Goal: Task Accomplishment & Management: Complete application form

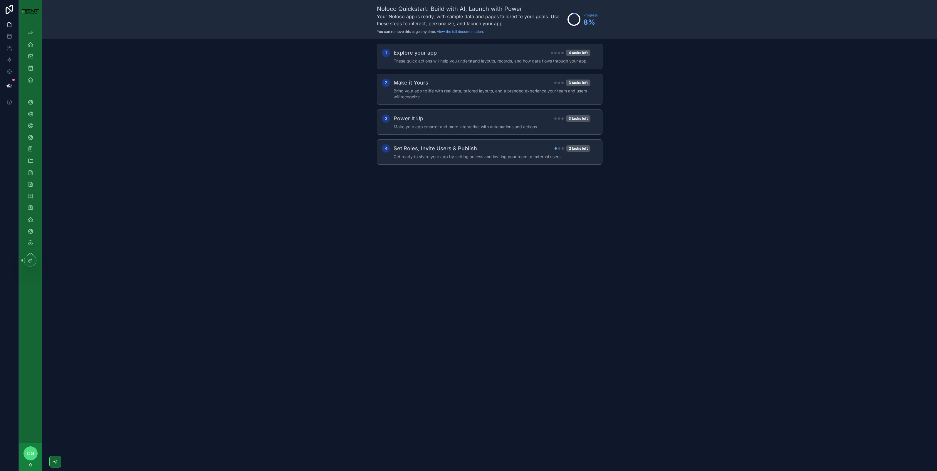
click at [23, 455] on div "CG [PERSON_NAME]" at bounding box center [30, 457] width 23 height 28
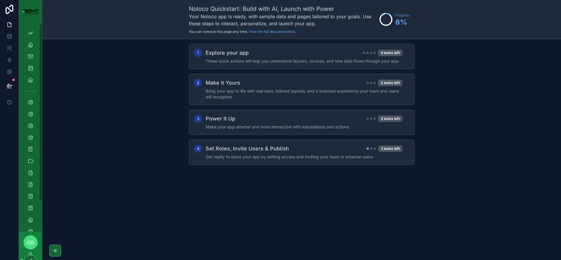
click at [27, 241] on span "CG" at bounding box center [30, 242] width 7 height 7
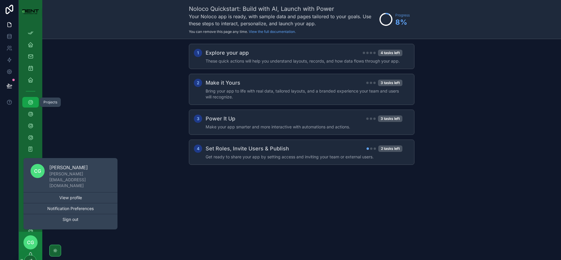
click at [30, 101] on icon "scrollable content" at bounding box center [31, 102] width 6 height 6
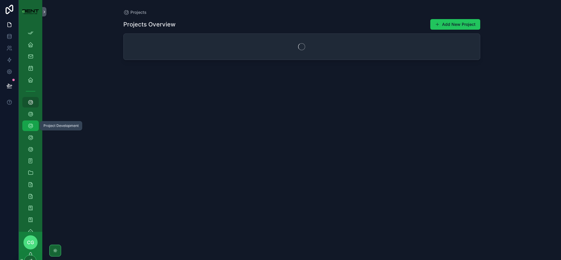
click at [32, 124] on icon "scrollable content" at bounding box center [31, 126] width 6 height 6
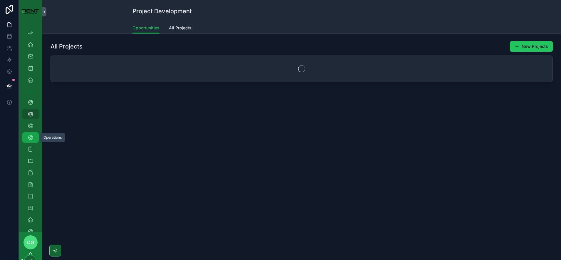
click at [33, 134] on icon "scrollable content" at bounding box center [31, 137] width 6 height 6
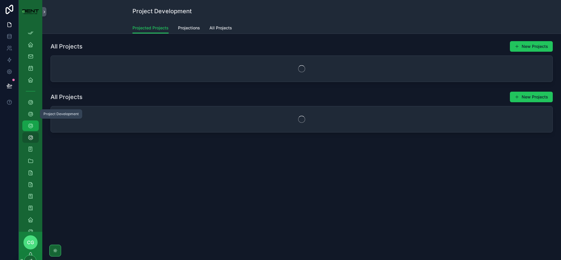
click at [30, 126] on icon "scrollable content" at bounding box center [31, 126] width 6 height 6
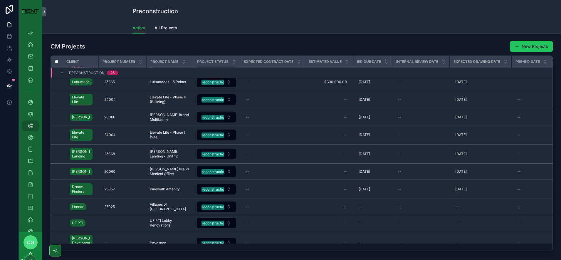
scroll to position [623, 0]
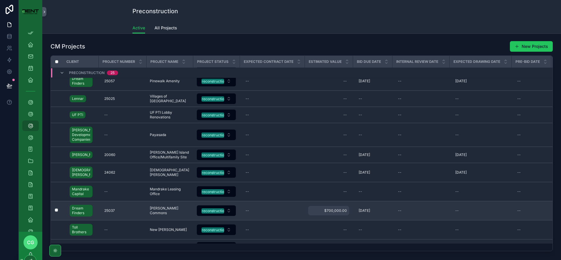
click at [329, 213] on span "$700,000.00" at bounding box center [328, 210] width 36 height 5
drag, startPoint x: 344, startPoint y: 224, endPoint x: 316, endPoint y: 227, distance: 28.1
click at [316, 227] on input "**********" at bounding box center [339, 224] width 55 height 8
paste input "scrollable content"
type input "**********"
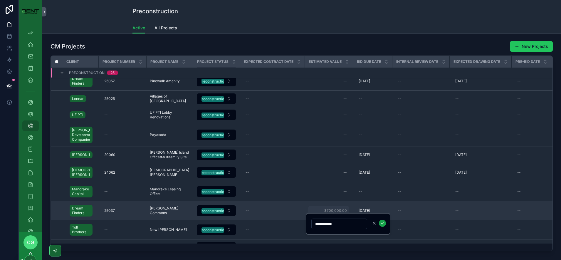
click at [380, 225] on icon "scrollable content" at bounding box center [382, 223] width 5 height 5
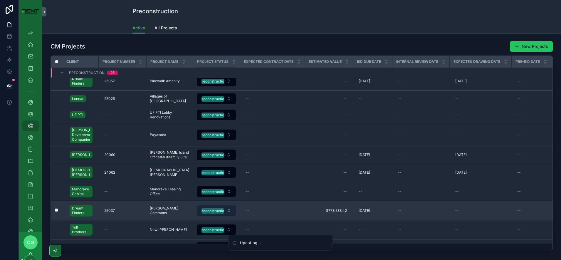
click at [228, 216] on button "Preconstruction" at bounding box center [216, 210] width 39 height 11
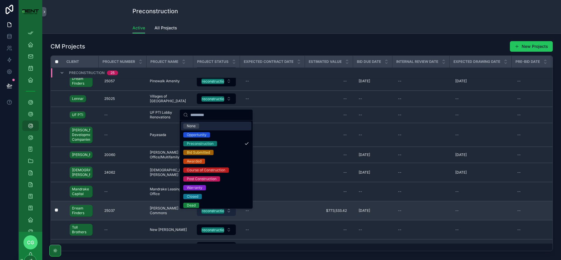
click at [229, 216] on button "Preconstruction" at bounding box center [216, 210] width 39 height 11
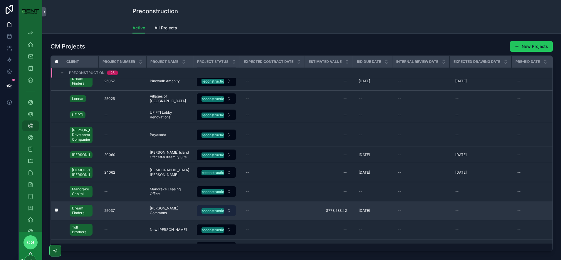
click at [229, 216] on button "Preconstruction" at bounding box center [216, 210] width 39 height 11
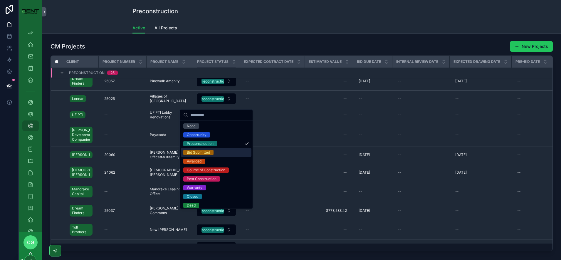
click at [209, 151] on div "Bid Submitted" at bounding box center [198, 152] width 23 height 5
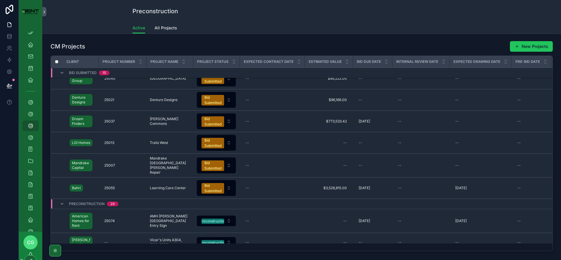
scroll to position [0, 0]
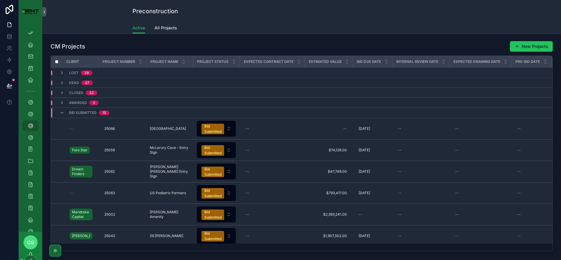
click at [309, 25] on div "Active All Projects" at bounding box center [301, 27] width 338 height 11
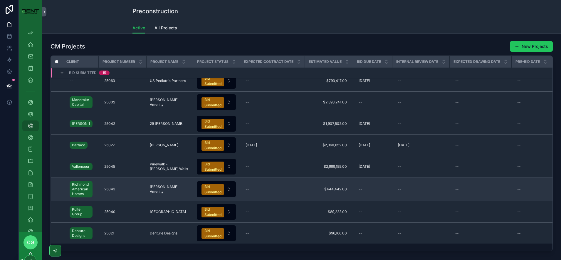
scroll to position [147, 0]
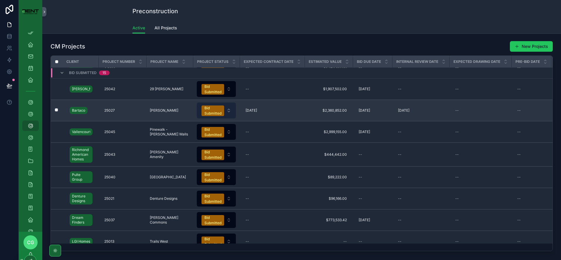
click at [218, 113] on div "Bid Submitted" at bounding box center [212, 110] width 17 height 11
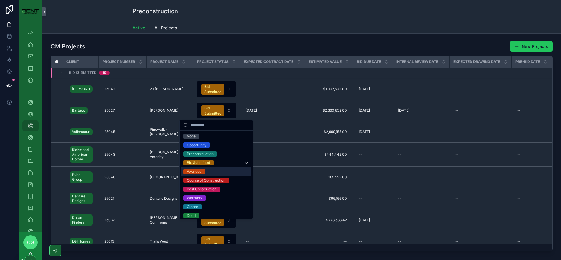
scroll to position [11, 0]
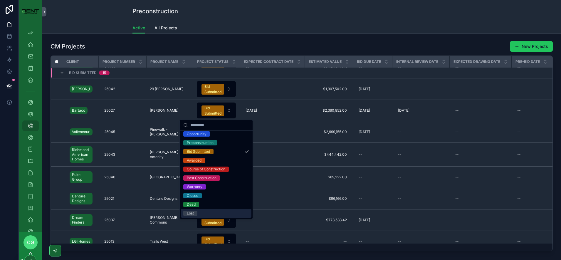
click at [191, 214] on div "Lost" at bounding box center [190, 213] width 7 height 5
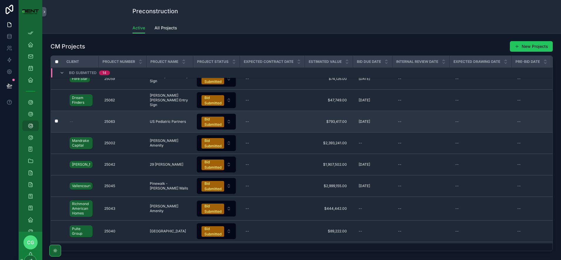
scroll to position [0, 0]
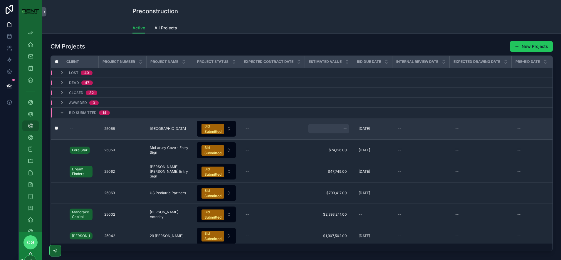
click at [344, 132] on div "--" at bounding box center [328, 128] width 41 height 9
click at [337, 128] on div "--" at bounding box center [328, 128] width 41 height 9
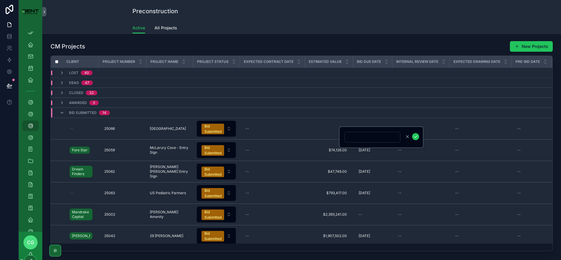
click at [128, 37] on div "CM Projects New Projects Client Project Number Project Name Project Status Expe…" at bounding box center [301, 162] width 519 height 257
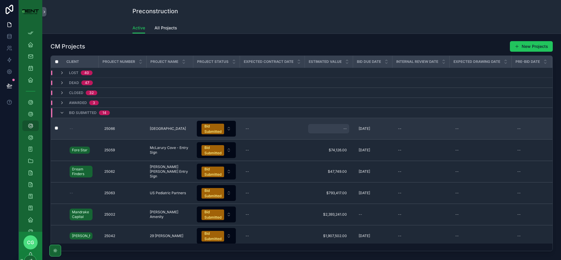
click at [339, 127] on div "--" at bounding box center [328, 128] width 41 height 9
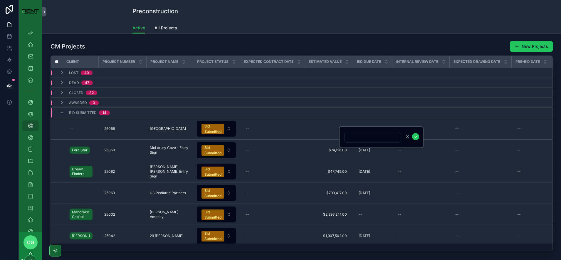
click at [354, 137] on input "scrollable content" at bounding box center [372, 137] width 55 height 8
type input "**********"
click at [414, 137] on icon "scrollable content" at bounding box center [415, 136] width 5 height 5
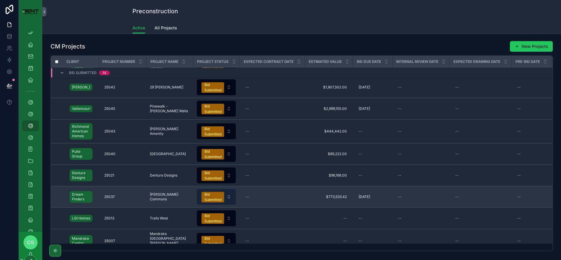
scroll to position [182, 0]
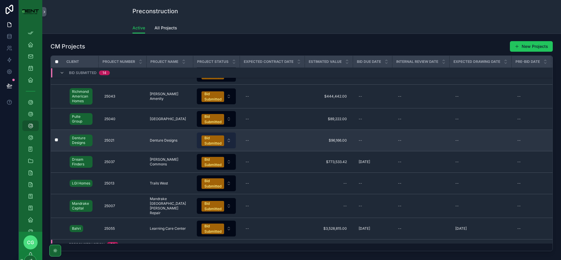
click at [216, 141] on div "Bid Submitted" at bounding box center [212, 140] width 17 height 11
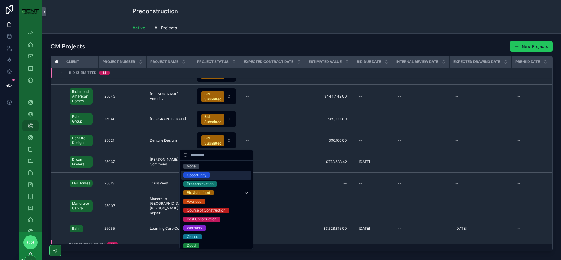
scroll to position [11, 0]
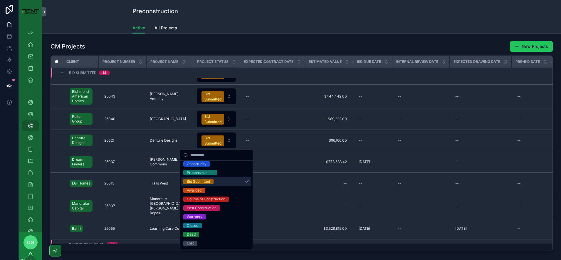
click at [206, 182] on div "Bid Submitted" at bounding box center [198, 181] width 23 height 5
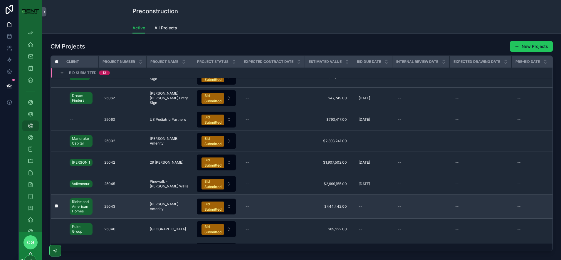
scroll to position [147, 0]
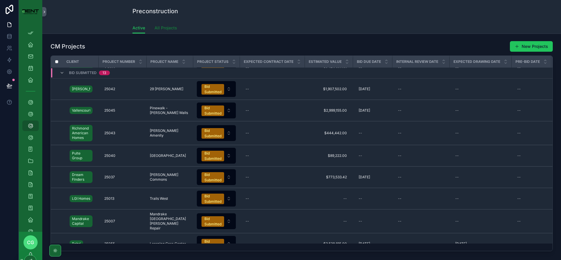
click at [161, 28] on span "All Projects" at bounding box center [165, 28] width 23 height 6
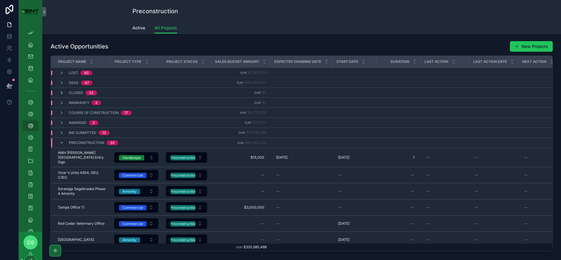
click at [62, 92] on icon "scrollable content" at bounding box center [61, 92] width 5 height 5
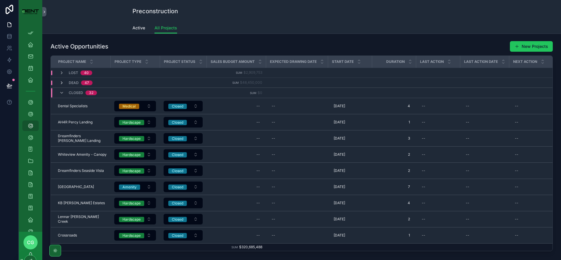
click at [61, 83] on icon "scrollable content" at bounding box center [61, 82] width 5 height 5
click at [63, 83] on icon "scrollable content" at bounding box center [61, 82] width 5 height 5
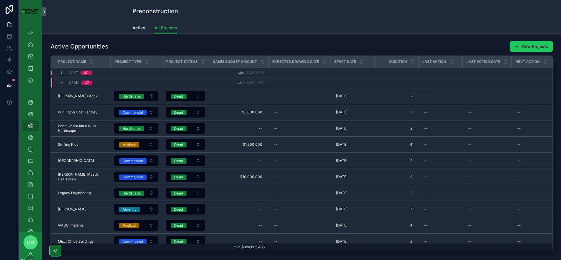
click at [63, 72] on icon "scrollable content" at bounding box center [61, 72] width 5 height 5
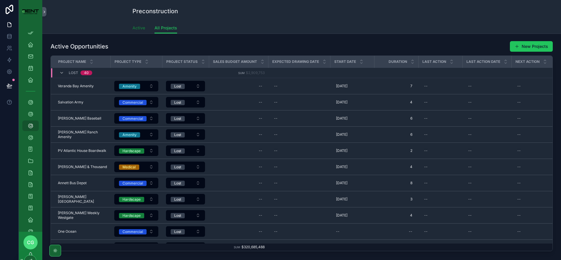
click at [133, 28] on span "Active" at bounding box center [138, 28] width 13 height 6
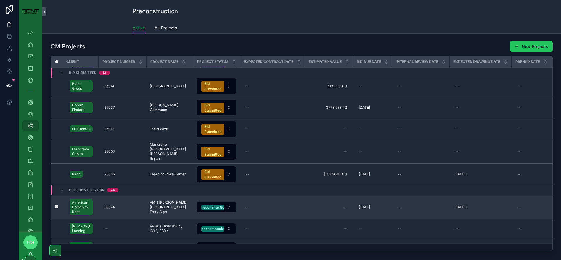
scroll to position [332, 0]
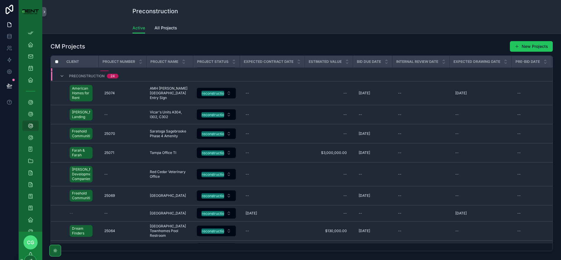
drag, startPoint x: 521, startPoint y: 45, endPoint x: 438, endPoint y: 53, distance: 83.5
click at [521, 45] on button "New Projects" at bounding box center [531, 46] width 43 height 11
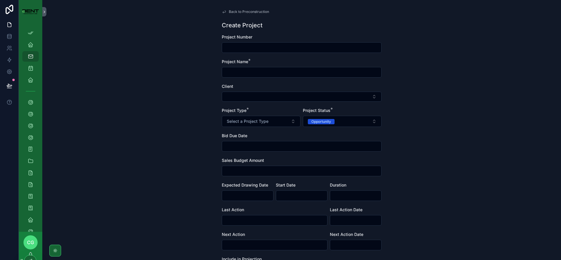
click at [247, 74] on input "scrollable content" at bounding box center [301, 72] width 159 height 8
type input "**********"
drag, startPoint x: 255, startPoint y: 73, endPoint x: 202, endPoint y: 67, distance: 53.9
click at [202, 67] on div "**********" at bounding box center [301, 130] width 519 height 260
type input "**********"
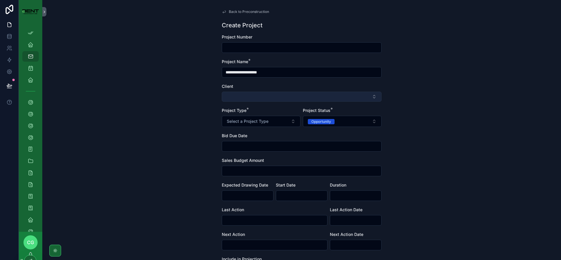
click at [235, 100] on button "Select Button" at bounding box center [302, 97] width 160 height 10
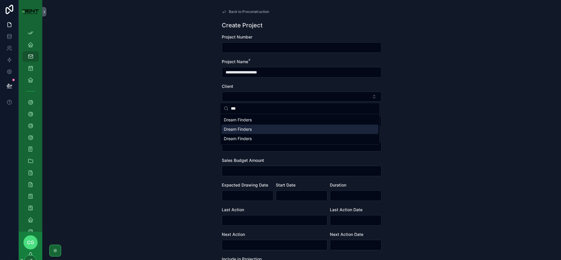
type input "***"
click at [243, 130] on span "Dream Finders" at bounding box center [238, 129] width 28 height 6
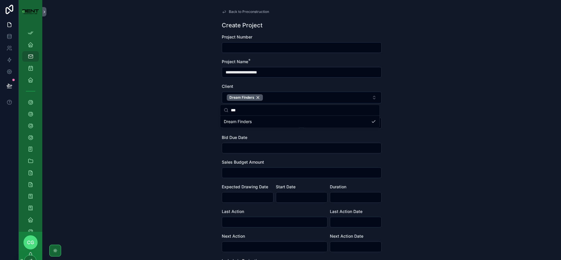
click at [461, 123] on div "**********" at bounding box center [301, 130] width 519 height 260
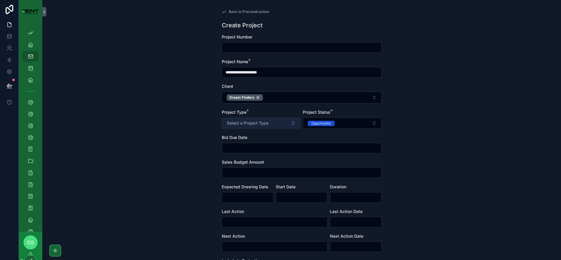
click at [279, 125] on button "Select a Project Type" at bounding box center [261, 122] width 79 height 11
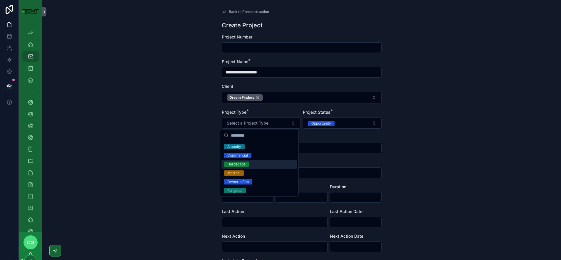
click at [233, 164] on div "Hardscape" at bounding box center [236, 164] width 18 height 5
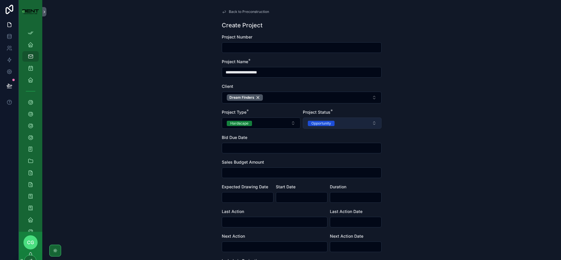
click at [342, 122] on button "Opportunity" at bounding box center [342, 122] width 79 height 11
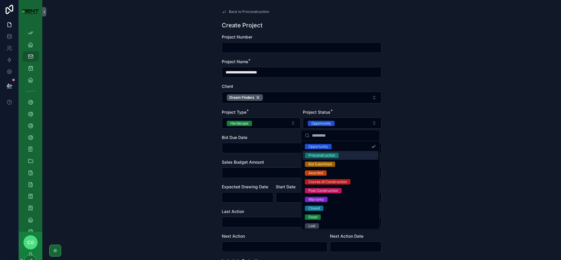
click at [329, 157] on div "Preconstruction" at bounding box center [321, 155] width 27 height 5
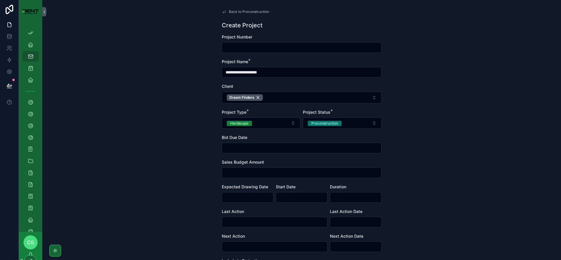
click at [243, 148] on input "scrollable content" at bounding box center [301, 148] width 159 height 8
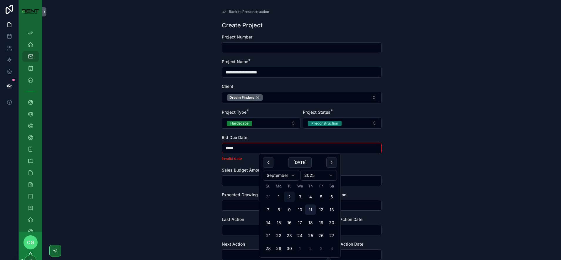
click at [312, 209] on button "11" at bounding box center [310, 209] width 11 height 11
type input "*********"
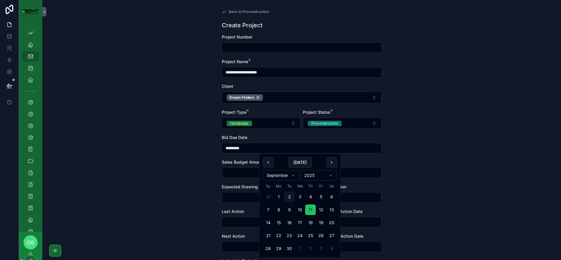
click at [421, 114] on div "**********" at bounding box center [301, 130] width 519 height 260
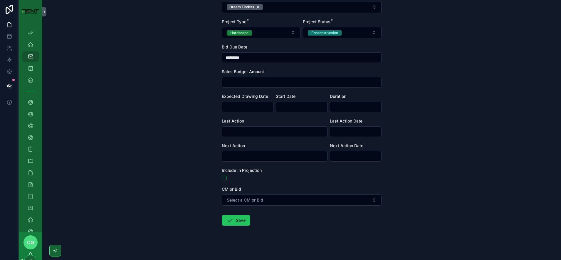
scroll to position [94, 0]
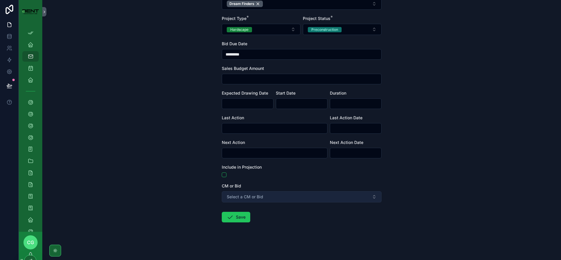
click at [245, 195] on span "Select a CM or Bid" at bounding box center [245, 197] width 36 height 6
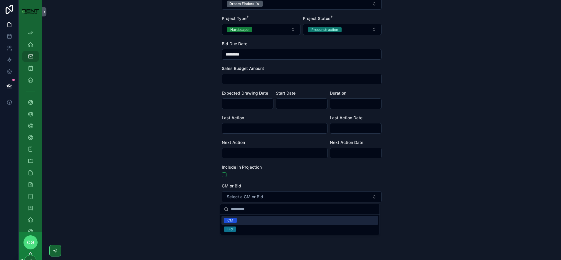
click at [232, 220] on div "CM" at bounding box center [230, 220] width 6 height 5
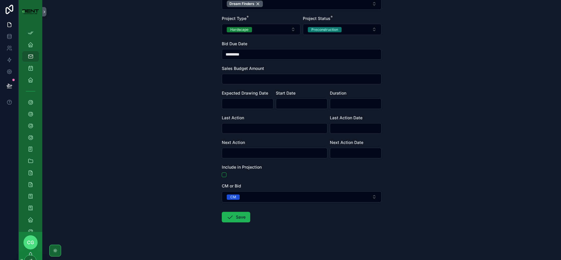
click at [236, 216] on button "Save" at bounding box center [236, 217] width 28 height 11
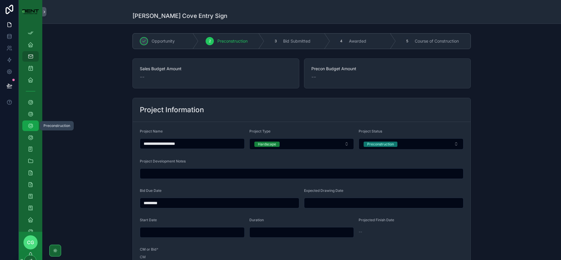
click at [32, 126] on icon "scrollable content" at bounding box center [31, 126] width 6 height 6
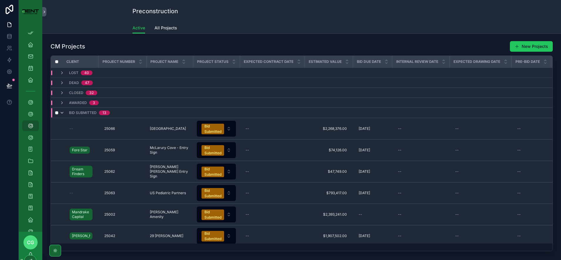
click at [64, 112] on icon "scrollable content" at bounding box center [62, 112] width 5 height 5
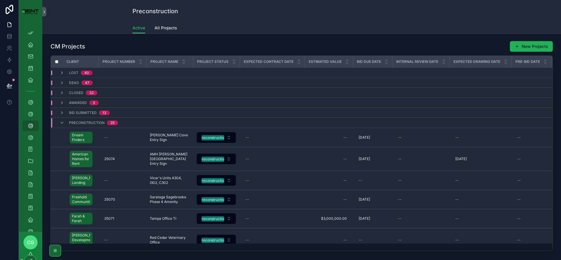
click at [530, 46] on button "New Projects" at bounding box center [531, 46] width 43 height 11
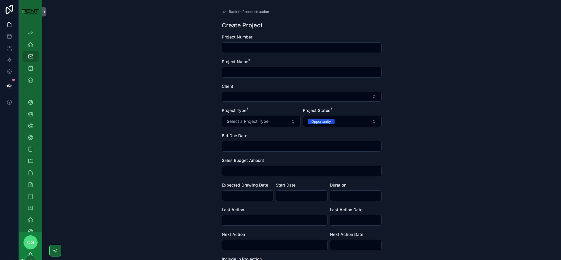
click at [237, 71] on input "scrollable content" at bounding box center [301, 72] width 159 height 8
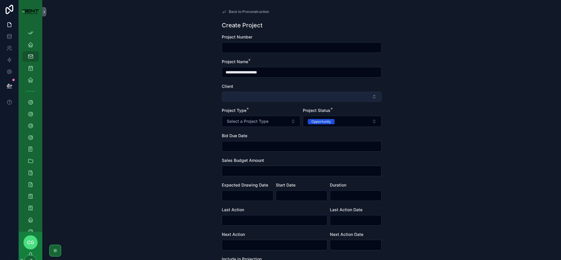
type input "**********"
click at [250, 99] on button "Select Button" at bounding box center [302, 97] width 160 height 10
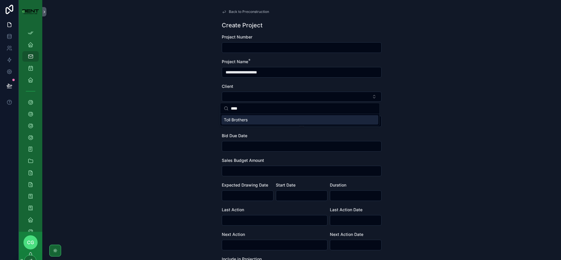
type input "****"
click at [242, 121] on span "Toll Brothers" at bounding box center [236, 120] width 24 height 6
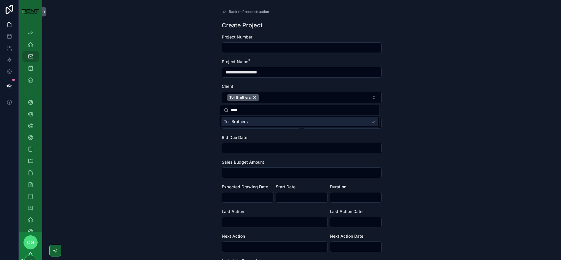
click at [238, 147] on input "scrollable content" at bounding box center [301, 148] width 159 height 8
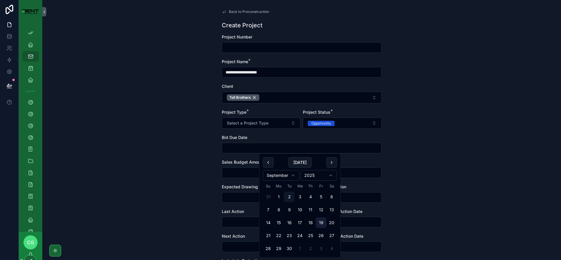
click at [322, 223] on button "19" at bounding box center [321, 222] width 11 height 11
click at [272, 224] on button "14" at bounding box center [268, 222] width 11 height 11
click at [278, 223] on button "15" at bounding box center [278, 222] width 11 height 11
click at [278, 222] on button "15" at bounding box center [278, 222] width 11 height 11
click at [428, 174] on div "**********" at bounding box center [301, 130] width 519 height 260
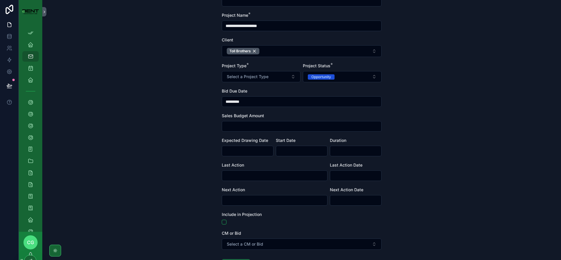
scroll to position [73, 0]
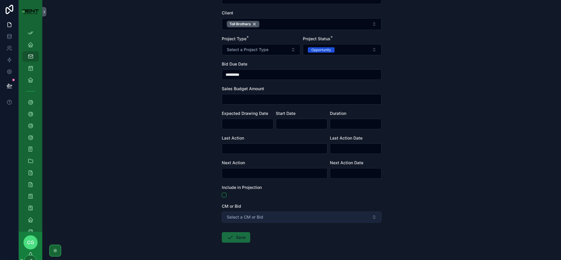
click at [237, 217] on span "Select a CM or Bid" at bounding box center [245, 217] width 36 height 6
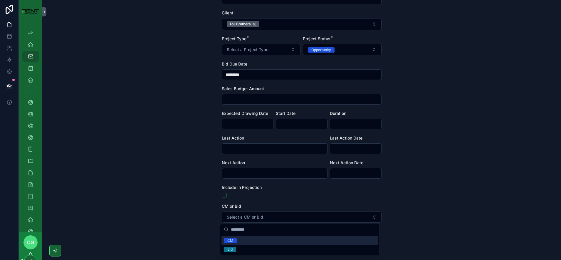
click at [235, 238] on span "CM" at bounding box center [230, 240] width 13 height 5
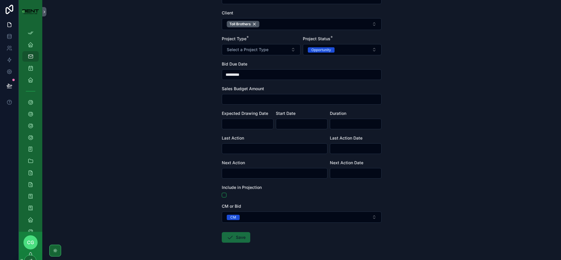
scroll to position [0, 0]
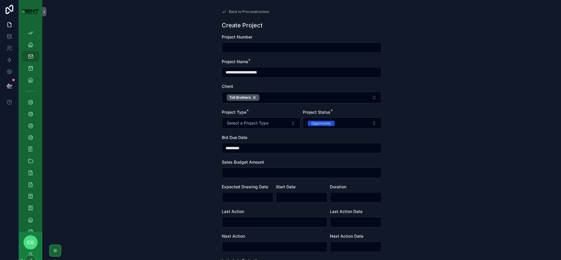
click at [251, 149] on input "*********" at bounding box center [301, 148] width 159 height 8
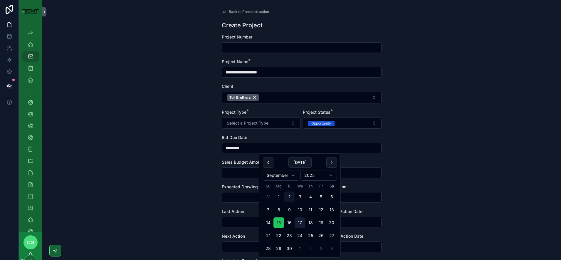
click at [297, 222] on button "17" at bounding box center [300, 222] width 11 height 11
type input "*********"
click at [445, 162] on div "**********" at bounding box center [301, 130] width 519 height 260
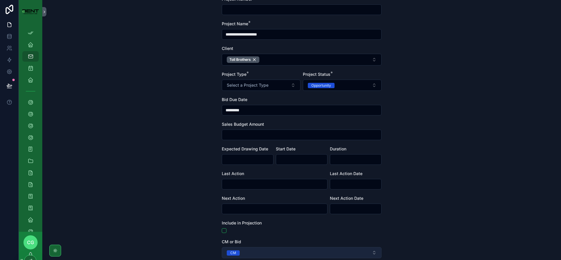
scroll to position [73, 0]
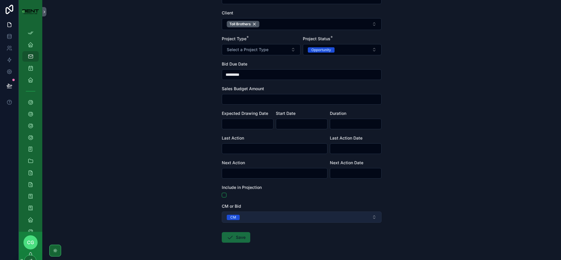
click at [241, 218] on button "CM" at bounding box center [302, 216] width 160 height 11
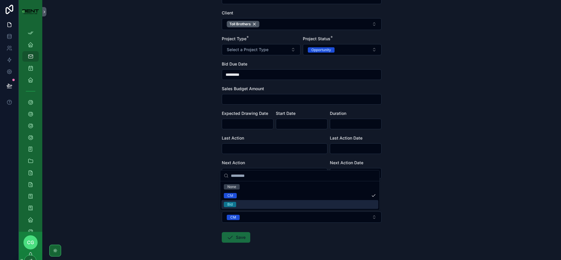
click at [233, 203] on span "Bid" at bounding box center [230, 204] width 12 height 5
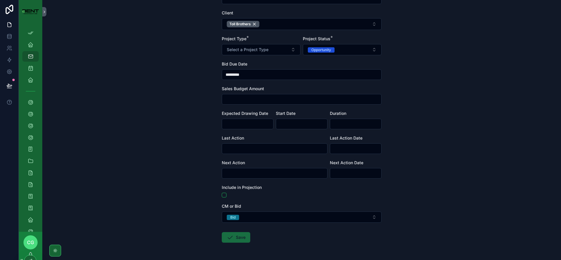
click at [236, 237] on span "Save" at bounding box center [236, 238] width 28 height 6
click at [237, 237] on span "Save" at bounding box center [236, 238] width 28 height 6
drag, startPoint x: 152, startPoint y: 102, endPoint x: 154, endPoint y: 104, distance: 3.1
click at [153, 103] on div "**********" at bounding box center [301, 57] width 519 height 260
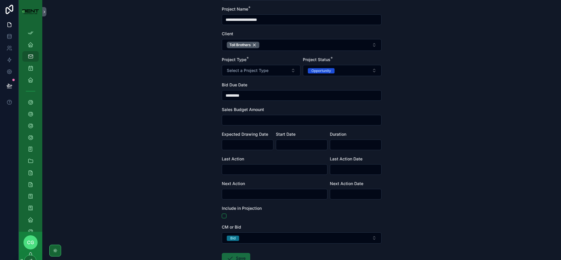
scroll to position [94, 0]
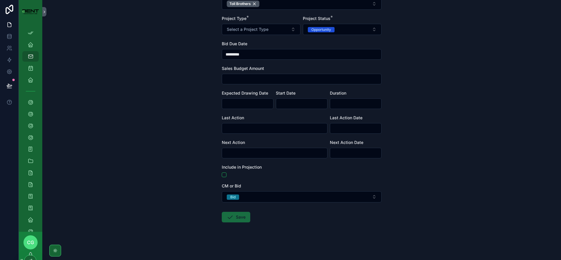
click at [234, 216] on span "Save" at bounding box center [236, 218] width 28 height 6
click at [235, 215] on div "Save" at bounding box center [236, 217] width 28 height 11
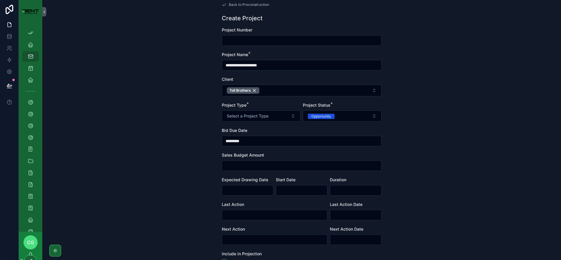
scroll to position [0, 0]
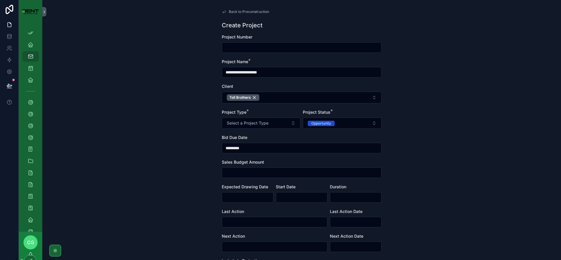
click at [138, 112] on div "**********" at bounding box center [301, 130] width 519 height 260
click at [159, 83] on div "**********" at bounding box center [301, 130] width 519 height 260
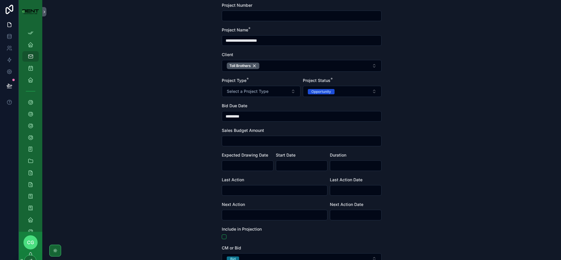
scroll to position [94, 0]
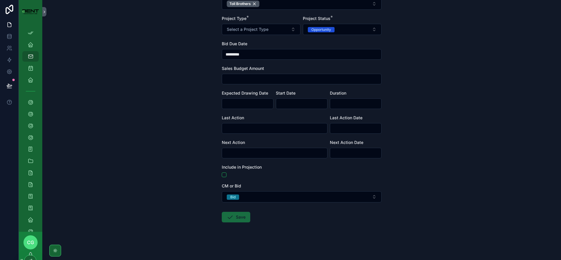
click at [233, 216] on span "Save" at bounding box center [236, 218] width 28 height 6
click at [233, 215] on span "Save" at bounding box center [236, 218] width 28 height 6
click at [233, 215] on div "Save" at bounding box center [236, 217] width 28 height 11
click at [231, 213] on div "Save" at bounding box center [236, 217] width 28 height 11
click at [231, 210] on form "**********" at bounding box center [302, 99] width 160 height 319
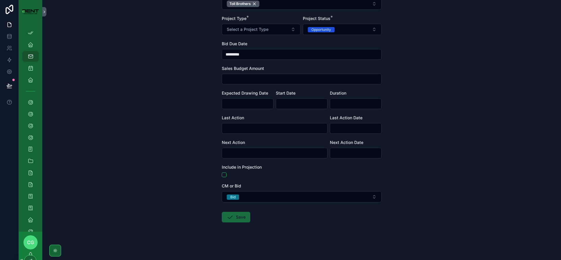
click at [231, 209] on form "**********" at bounding box center [302, 99] width 160 height 319
click at [231, 208] on form "**********" at bounding box center [302, 99] width 160 height 319
click at [231, 207] on form "**********" at bounding box center [302, 99] width 160 height 319
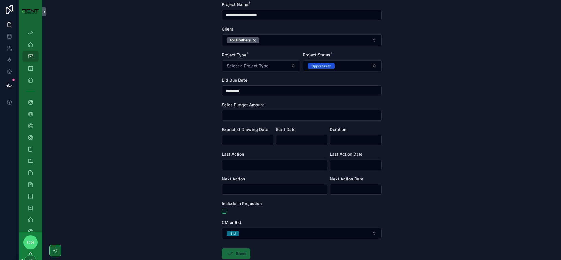
scroll to position [57, 0]
click at [266, 70] on button "Select a Project Type" at bounding box center [261, 65] width 79 height 11
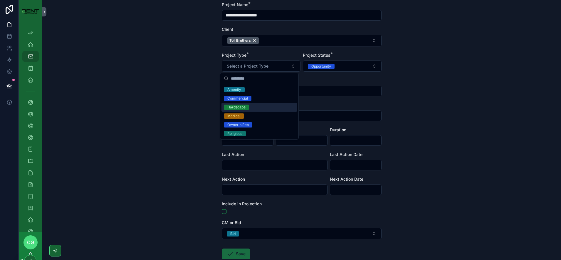
click at [248, 107] on span "Hardscape" at bounding box center [236, 107] width 25 height 5
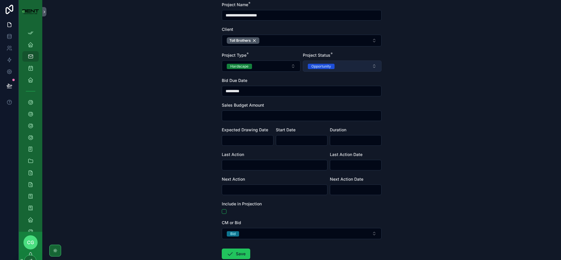
click at [318, 67] on div "Opportunity" at bounding box center [321, 66] width 20 height 5
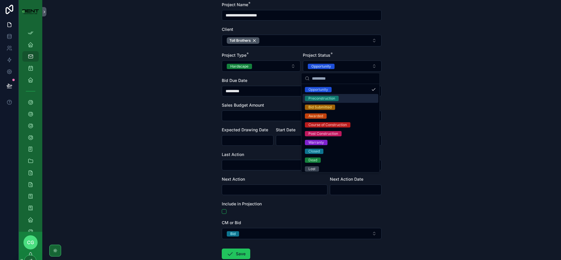
click at [319, 99] on div "Preconstruction" at bounding box center [321, 98] width 27 height 5
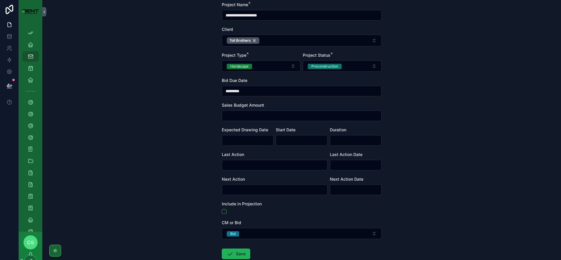
click at [232, 254] on button "Save" at bounding box center [236, 253] width 28 height 11
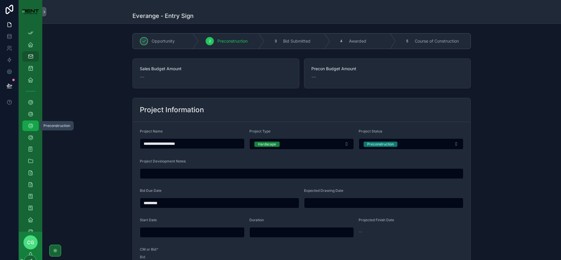
click at [28, 125] on icon "scrollable content" at bounding box center [31, 126] width 6 height 6
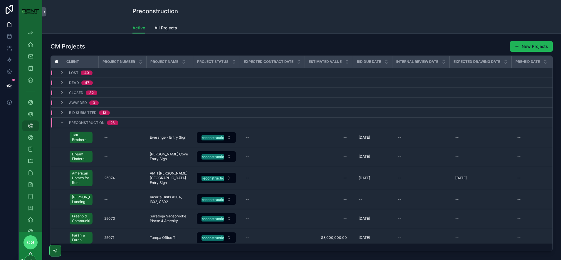
click at [527, 48] on button "New Projects" at bounding box center [531, 46] width 43 height 11
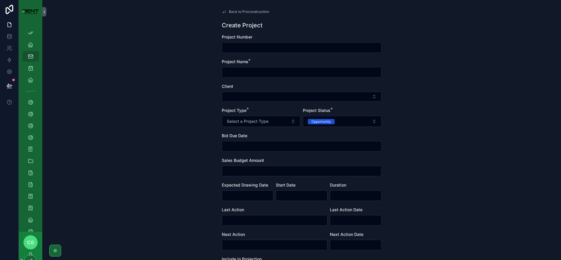
click at [236, 65] on div "Project Name *" at bounding box center [302, 68] width 160 height 19
click at [239, 73] on input "scrollable content" at bounding box center [301, 72] width 159 height 8
type input "*"
type input "**********"
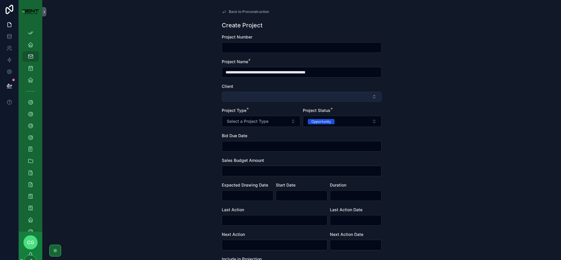
click at [253, 95] on button "Select Button" at bounding box center [302, 97] width 160 height 10
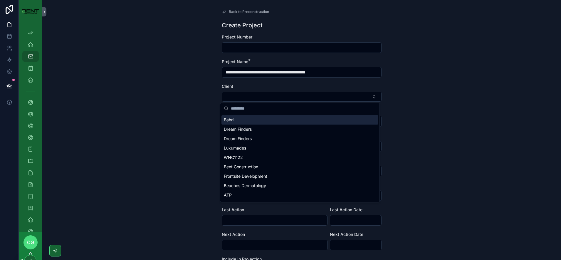
click at [245, 108] on input "scrollable content" at bounding box center [303, 108] width 145 height 11
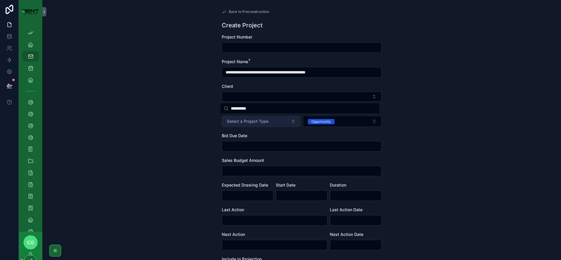
type input "**********"
click at [261, 124] on span "Select a Project Type" at bounding box center [248, 121] width 42 height 6
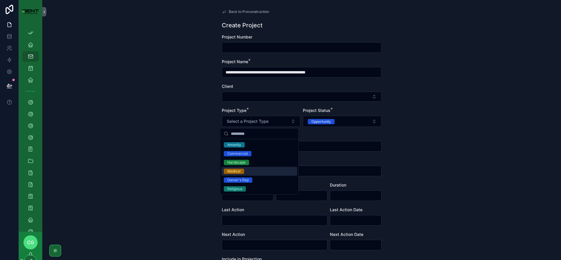
click at [233, 171] on div "Medical" at bounding box center [233, 171] width 13 height 5
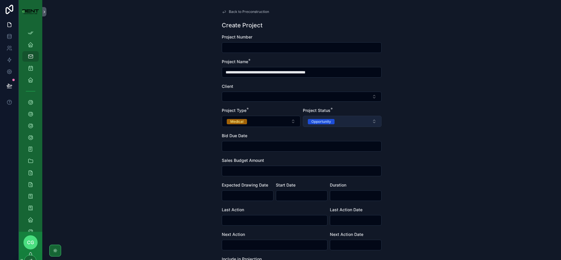
click at [330, 126] on button "Opportunity" at bounding box center [342, 121] width 79 height 11
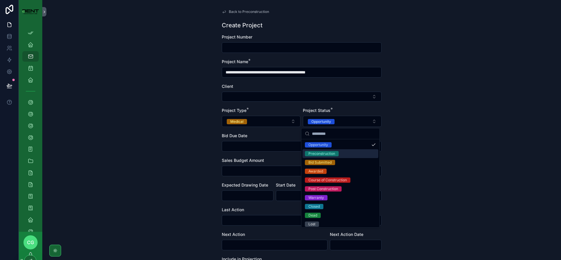
click at [320, 155] on div "Preconstruction" at bounding box center [321, 153] width 27 height 5
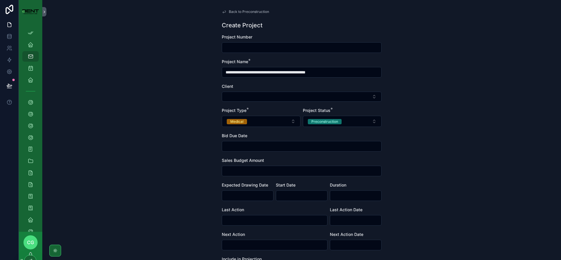
click at [268, 146] on input "scrollable content" at bounding box center [301, 146] width 159 height 8
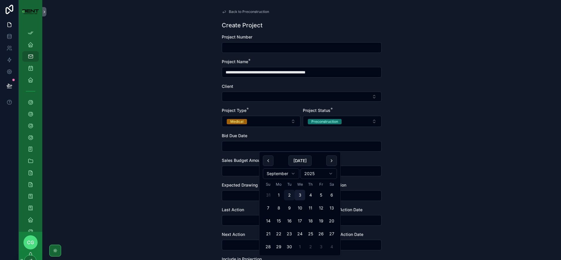
click at [301, 197] on button "3" at bounding box center [300, 195] width 11 height 11
type input "********"
click at [303, 195] on button "3" at bounding box center [300, 195] width 11 height 11
click at [300, 196] on button "3" at bounding box center [300, 195] width 11 height 11
click at [496, 135] on div "**********" at bounding box center [301, 130] width 519 height 260
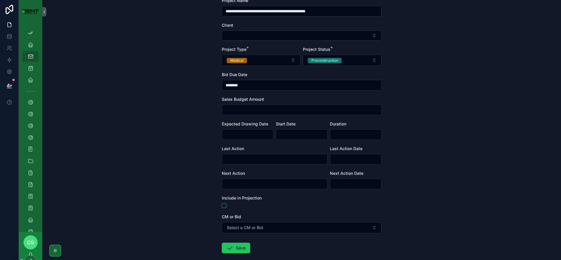
scroll to position [92, 0]
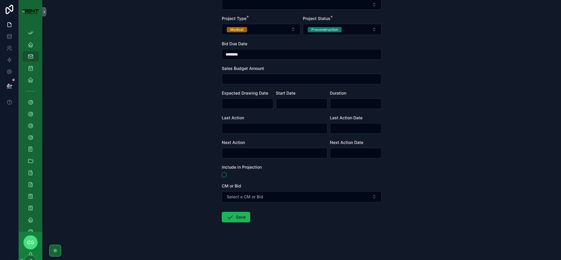
click at [227, 217] on icon "scrollable content" at bounding box center [229, 216] width 7 height 7
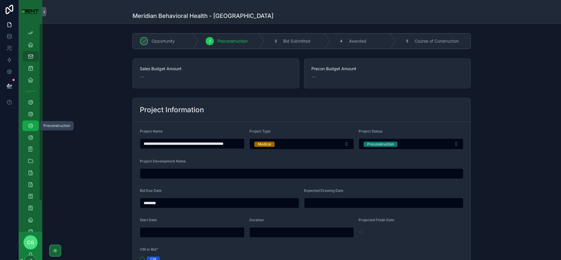
click at [33, 126] on icon "scrollable content" at bounding box center [31, 126] width 6 height 6
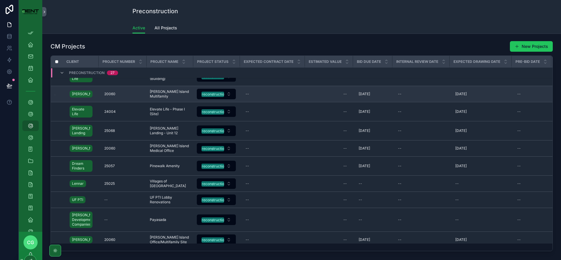
scroll to position [256, 0]
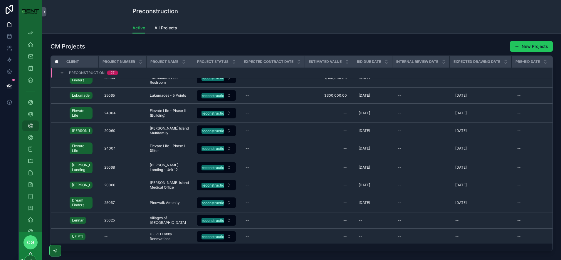
click at [293, 50] on div "CM Projects New Projects" at bounding box center [302, 46] width 502 height 11
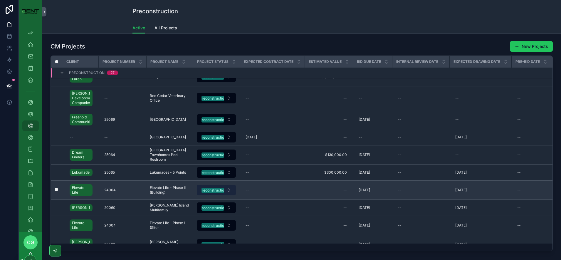
scroll to position [110, 0]
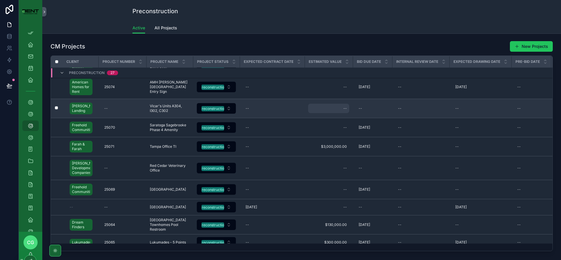
click at [335, 110] on div "--" at bounding box center [328, 108] width 41 height 9
type input "**********"
click button "scrollable content" at bounding box center [415, 116] width 7 height 7
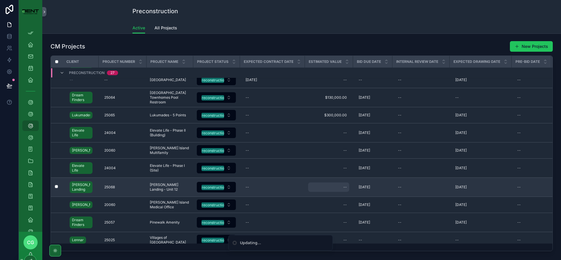
scroll to position [256, 0]
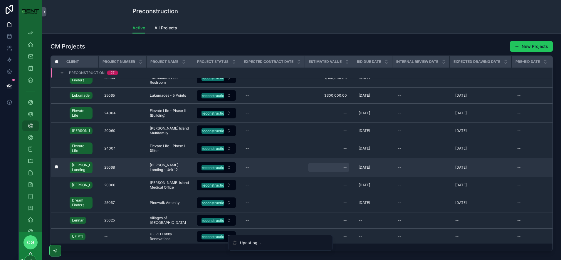
click at [339, 166] on div "--" at bounding box center [328, 167] width 41 height 9
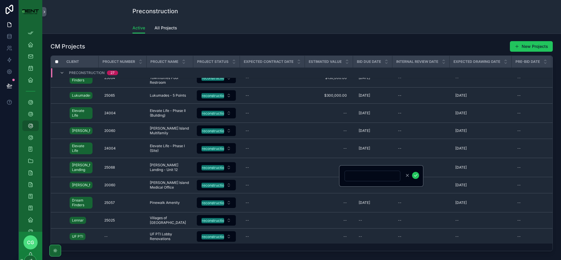
click at [354, 175] on input "scrollable content" at bounding box center [372, 176] width 55 height 8
type input "**********"
click button "scrollable content" at bounding box center [415, 175] width 7 height 7
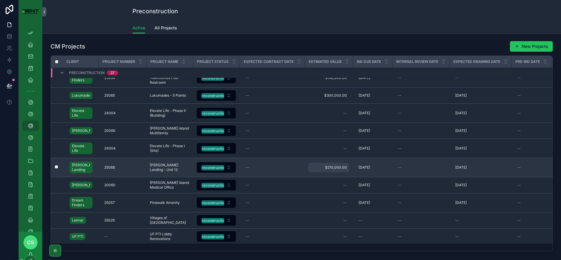
click at [332, 168] on span "$210,000.00" at bounding box center [328, 167] width 36 height 5
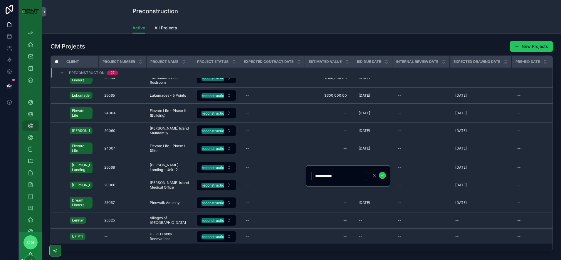
click at [322, 176] on input "**********" at bounding box center [339, 176] width 55 height 8
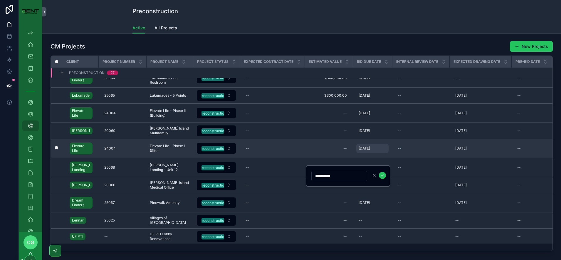
type input "**********"
click button "scrollable content" at bounding box center [382, 175] width 7 height 7
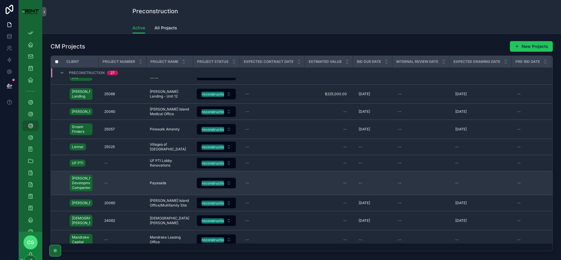
scroll to position [391, 0]
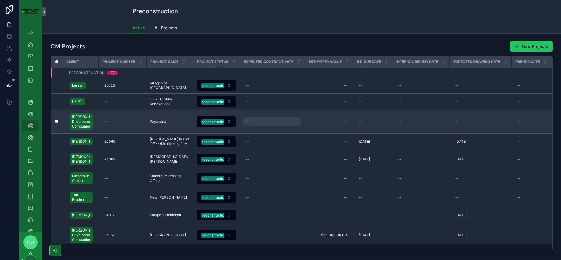
click at [246, 120] on div "--" at bounding box center [247, 121] width 4 height 5
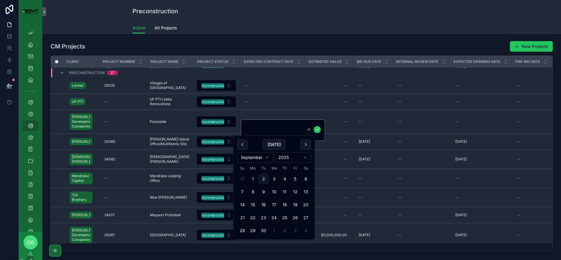
click at [267, 159] on html "App Setup Employee Dashboard My Projects My Timesheets My Vacations Projects Pr…" at bounding box center [280, 130] width 561 height 260
click at [306, 161] on html "App Setup Employee Dashboard My Projects My Timesheets My Vacations Projects Pr…" at bounding box center [280, 130] width 561 height 260
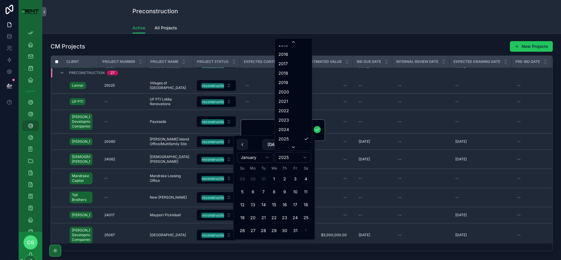
scroll to position [1106, 0]
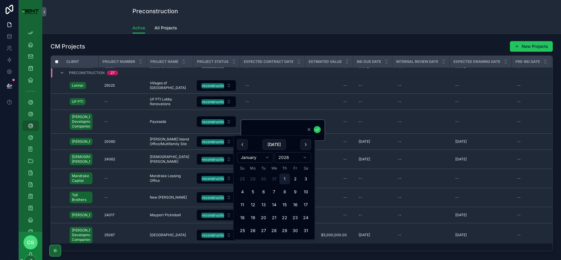
click at [284, 179] on button "1" at bounding box center [284, 179] width 11 height 11
type input "********"
click at [317, 131] on icon "scrollable content" at bounding box center [317, 129] width 5 height 5
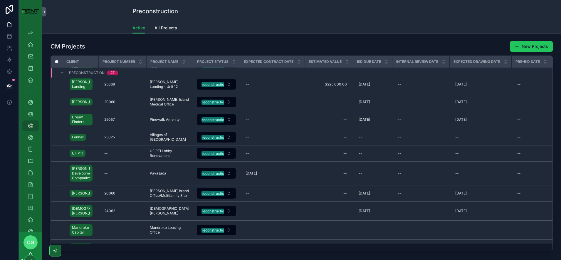
scroll to position [350, 0]
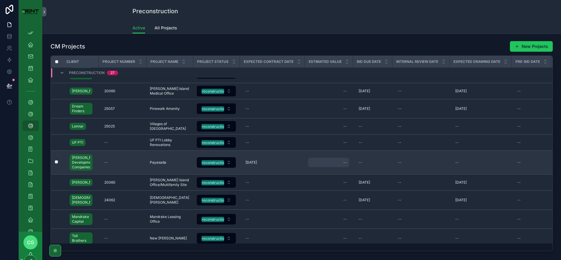
click at [323, 166] on div "--" at bounding box center [328, 162] width 41 height 9
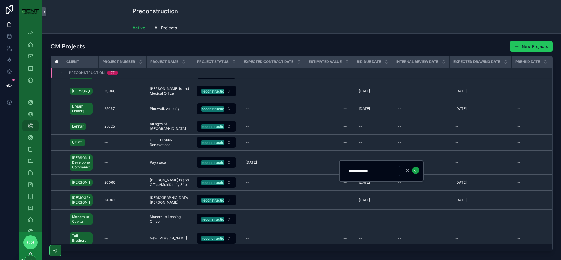
type input "**********"
click at [416, 171] on icon "scrollable content" at bounding box center [415, 170] width 5 height 5
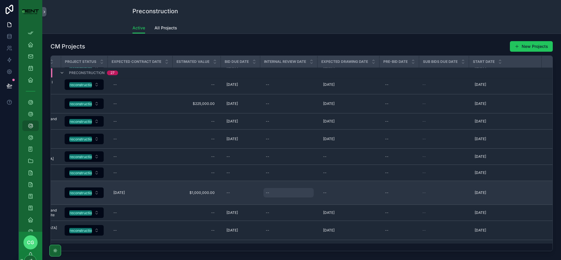
scroll to position [320, 134]
click at [482, 192] on span "[DATE]" at bounding box center [478, 192] width 11 height 5
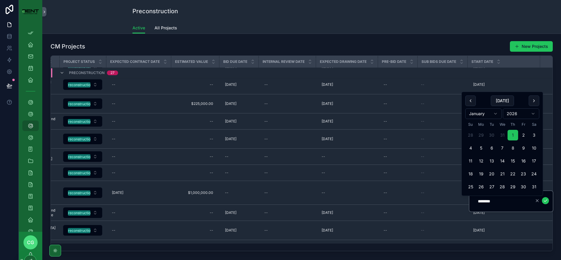
click at [497, 115] on html "App Setup Employee Dashboard My Projects My Timesheets My Vacations Projects Pr…" at bounding box center [280, 130] width 561 height 260
click at [546, 200] on icon "scrollable content" at bounding box center [545, 200] width 5 height 5
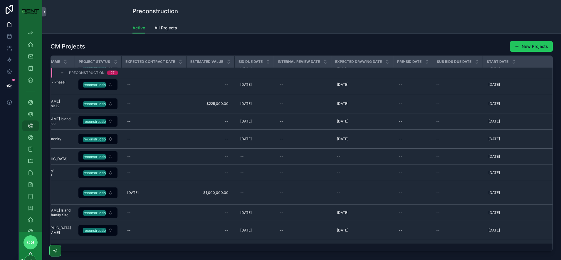
scroll to position [320, 178]
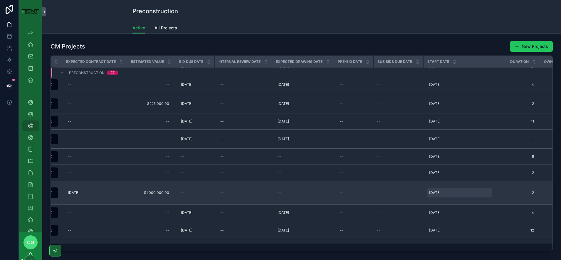
click at [430, 193] on span "[DATE]" at bounding box center [434, 192] width 11 height 5
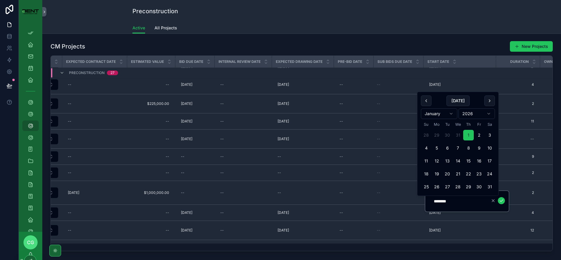
click at [453, 114] on html "App Setup Employee Dashboard My Projects My Timesheets My Vacations Projects Pr…" at bounding box center [280, 130] width 561 height 260
click at [436, 137] on button "1" at bounding box center [436, 135] width 11 height 11
type input "********"
click at [500, 201] on icon "scrollable content" at bounding box center [501, 201] width 3 height 2
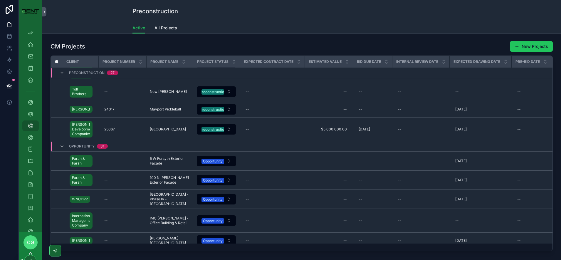
scroll to position [478, 0]
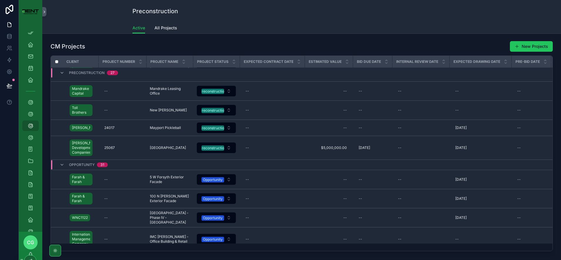
click at [307, 183] on html "App Setup Employee Dashboard My Projects My Timesheets My Vacations Projects Pr…" at bounding box center [280, 130] width 561 height 260
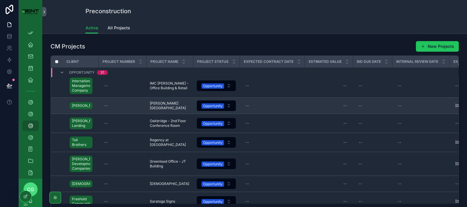
scroll to position [632, 0]
click at [189, 161] on td "Greenlead Office - JT Building Greenlead Office - JT Building" at bounding box center [169, 164] width 47 height 24
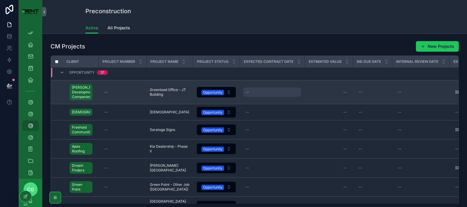
scroll to position [709, 0]
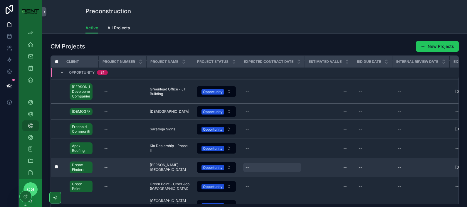
click at [297, 169] on div "--" at bounding box center [272, 167] width 58 height 9
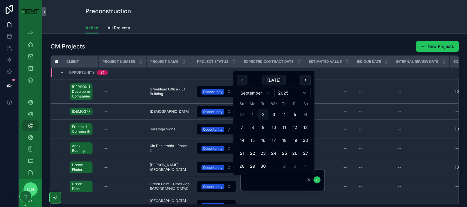
click at [321, 24] on div "Active All Projects" at bounding box center [254, 27] width 338 height 11
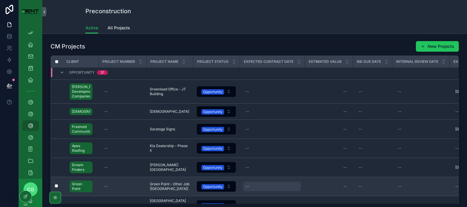
click at [250, 191] on div "--" at bounding box center [272, 186] width 58 height 9
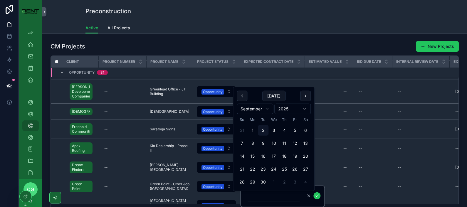
click at [260, 111] on html "App Setup Employee Dashboard My Projects My Timesheets My Vacations Projects Pr…" at bounding box center [233, 103] width 467 height 207
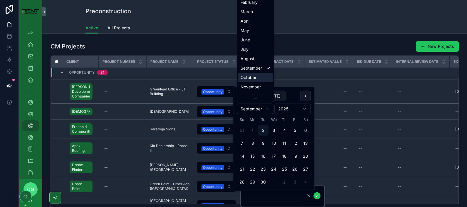
scroll to position [0, 0]
click at [316, 18] on html "App Setup Employee Dashboard My Projects My Timesheets My Vacations Projects Pr…" at bounding box center [233, 103] width 467 height 207
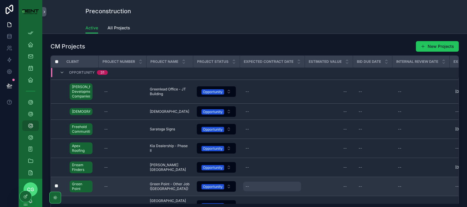
click at [247, 191] on div "--" at bounding box center [272, 186] width 58 height 9
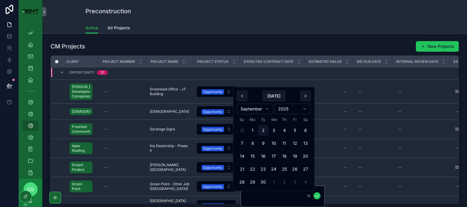
click at [258, 110] on html "App Setup Employee Dashboard My Projects My Timesheets My Vacations Projects Pr…" at bounding box center [233, 103] width 467 height 207
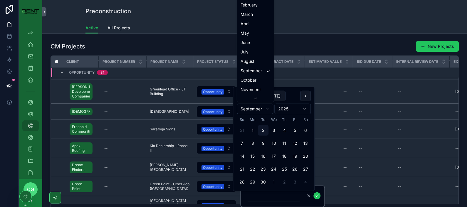
drag, startPoint x: 464, startPoint y: 18, endPoint x: 463, endPoint y: 11, distance: 7.9
click at [465, 10] on html "App Setup Employee Dashboard My Projects My Timesheets My Vacations Projects Pr…" at bounding box center [233, 103] width 467 height 207
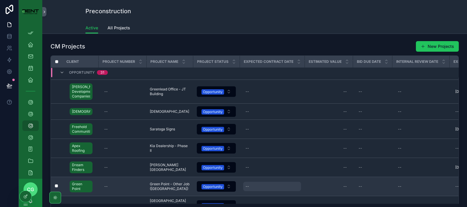
click at [260, 191] on div "--" at bounding box center [272, 186] width 58 height 9
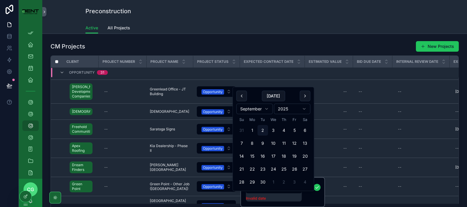
click at [282, 200] on p "Invalid date" at bounding box center [274, 199] width 56 height 6
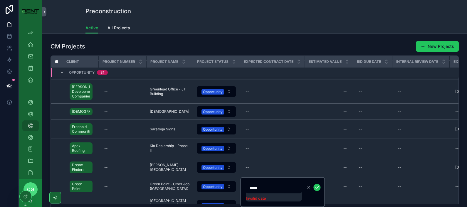
click at [268, 190] on input "*****" at bounding box center [274, 188] width 56 height 8
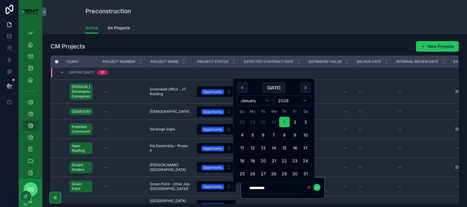
type input "********"
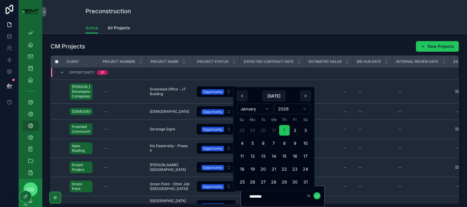
click button "scrollable content" at bounding box center [316, 195] width 7 height 7
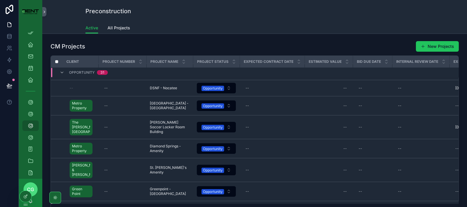
scroll to position [1081, 0]
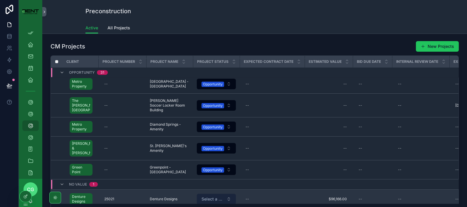
click at [210, 196] on span "Select a Project Status" at bounding box center [212, 199] width 23 height 6
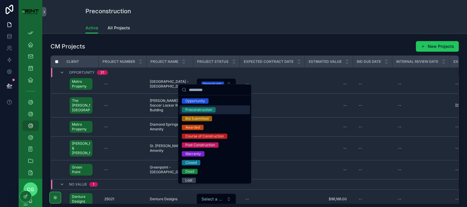
click at [195, 110] on div "Preconstruction" at bounding box center [198, 109] width 27 height 5
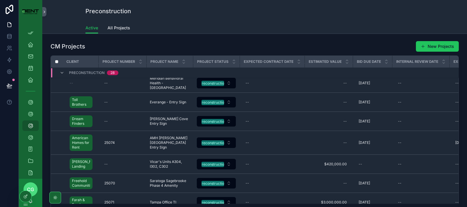
scroll to position [91, 0]
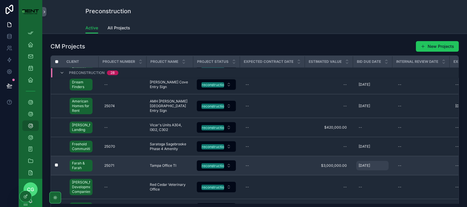
click at [360, 166] on span "[DATE]" at bounding box center [364, 165] width 11 height 5
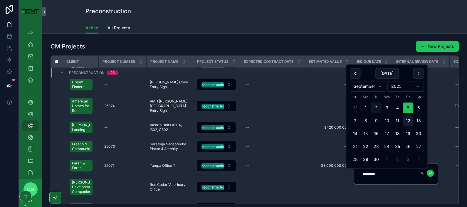
click at [408, 123] on button "12" at bounding box center [408, 120] width 11 height 11
type input "*********"
click at [433, 173] on button "scrollable content" at bounding box center [430, 173] width 7 height 7
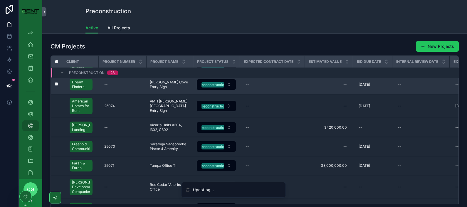
scroll to position [0, 0]
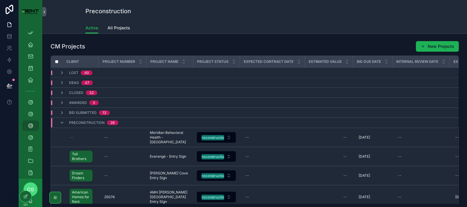
click at [429, 47] on button "New Projects" at bounding box center [437, 46] width 43 height 11
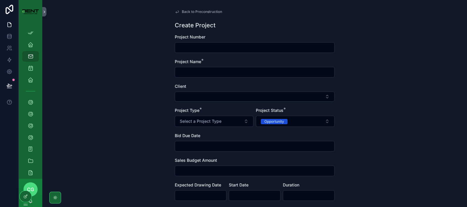
click at [192, 11] on span "Back to Preconstruction" at bounding box center [202, 11] width 40 height 5
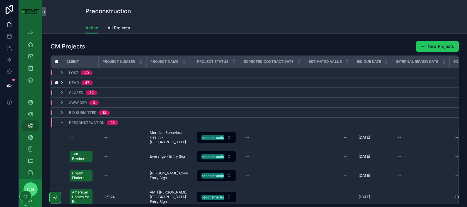
click at [59, 84] on div "scrollable content" at bounding box center [56, 82] width 7 height 5
click at [63, 85] on icon "scrollable content" at bounding box center [62, 82] width 5 height 5
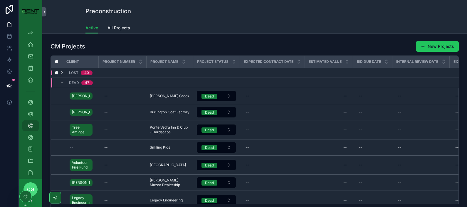
click at [62, 73] on icon "scrollable content" at bounding box center [62, 72] width 5 height 5
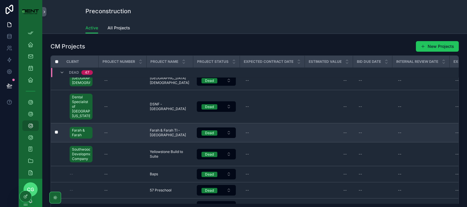
scroll to position [1625, 0]
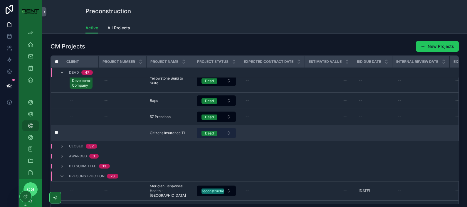
click at [227, 128] on button "Dead" at bounding box center [216, 133] width 39 height 11
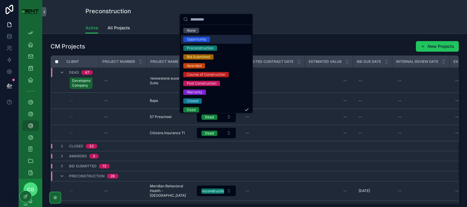
click at [188, 40] on div "Opportunity" at bounding box center [197, 39] width 20 height 5
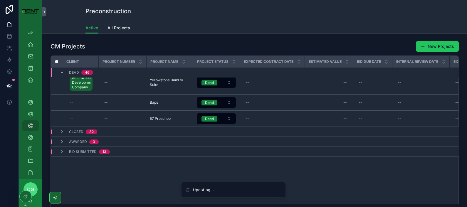
scroll to position [1354, 0]
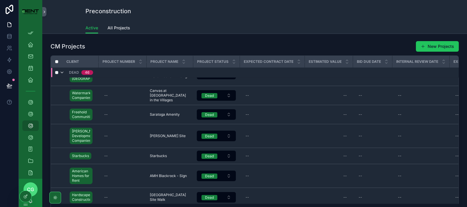
click at [63, 73] on icon "scrollable content" at bounding box center [62, 72] width 5 height 5
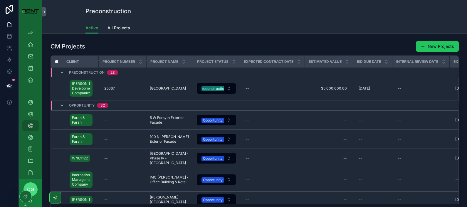
click at [295, 32] on div "Active All Projects" at bounding box center [254, 27] width 338 height 11
drag, startPoint x: 296, startPoint y: 42, endPoint x: 296, endPoint y: 46, distance: 4.4
click at [296, 46] on div "CM Projects New Projects" at bounding box center [255, 46] width 408 height 11
click at [332, 31] on div "Active All Projects" at bounding box center [254, 27] width 338 height 11
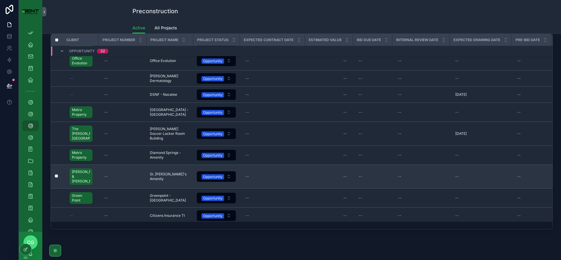
scroll to position [41, 0]
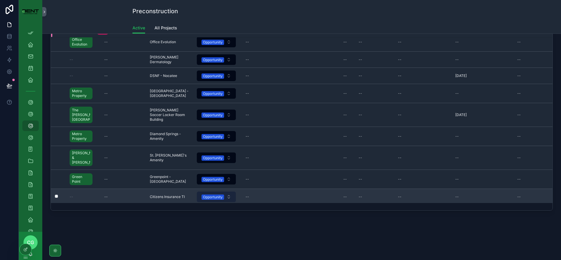
click at [230, 191] on button "Opportunity" at bounding box center [216, 196] width 39 height 11
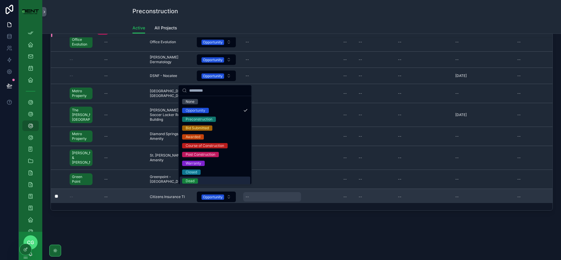
click at [252, 192] on div "--" at bounding box center [272, 196] width 58 height 9
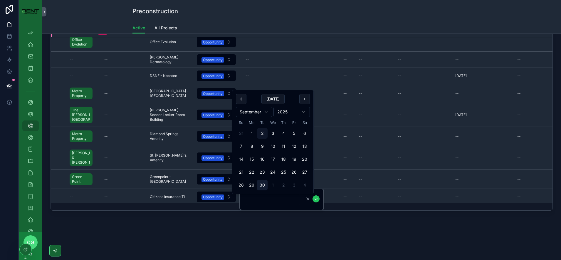
click at [262, 185] on button "30" at bounding box center [262, 185] width 11 height 11
type input "*********"
click at [314, 200] on icon "scrollable content" at bounding box center [316, 198] width 5 height 5
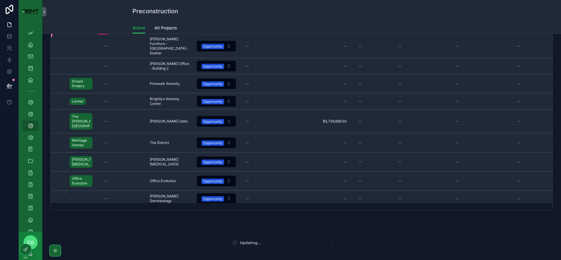
scroll to position [1852, 0]
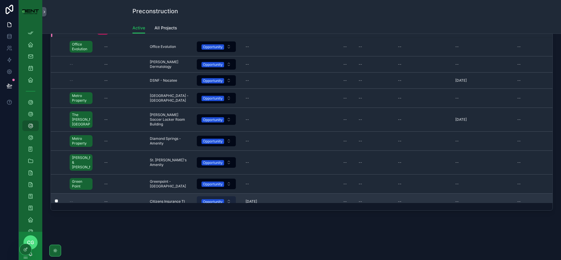
click at [226, 196] on button "Opportunity" at bounding box center [216, 201] width 39 height 11
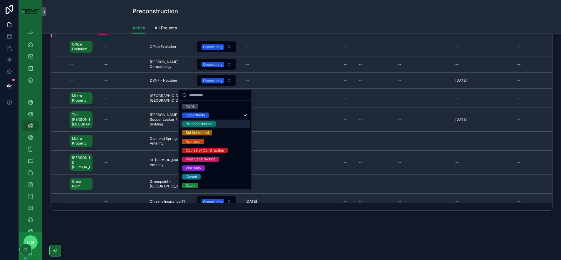
click at [204, 124] on div "Preconstruction" at bounding box center [199, 123] width 27 height 5
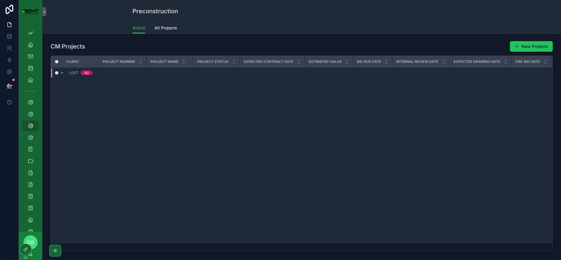
scroll to position [0, 0]
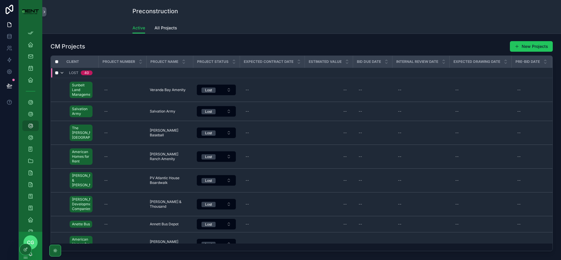
click at [61, 73] on icon "scrollable content" at bounding box center [62, 72] width 5 height 5
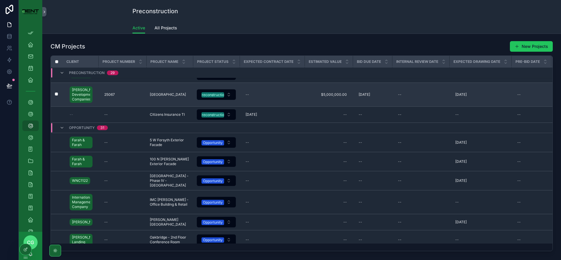
scroll to position [578, 0]
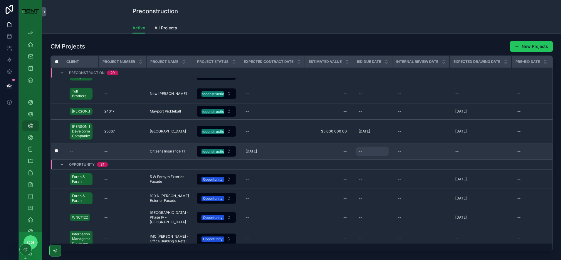
click at [364, 156] on div "--" at bounding box center [372, 151] width 32 height 9
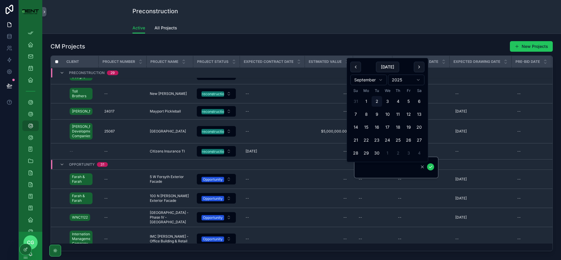
click at [380, 83] on html "App Setup Employee Dashboard My Projects My Timesheets My Vacations Projects Pr…" at bounding box center [280, 130] width 561 height 260
click at [407, 152] on button "31" at bounding box center [408, 153] width 11 height 11
type input "**********"
click at [430, 167] on icon "scrollable content" at bounding box center [430, 167] width 3 height 2
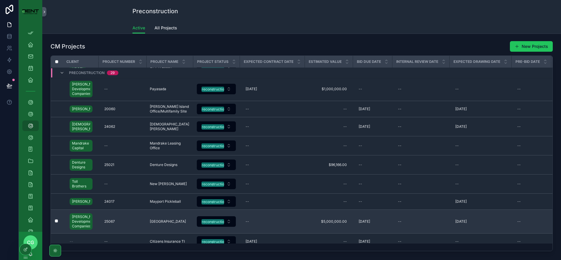
scroll to position [574, 0]
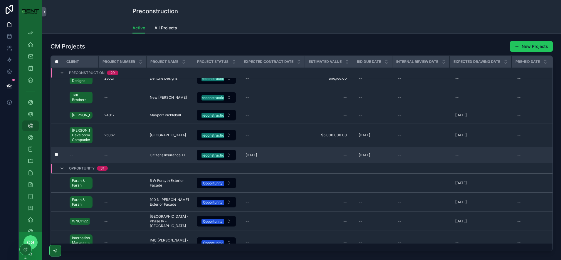
click at [70, 157] on span "--" at bounding box center [72, 155] width 4 height 5
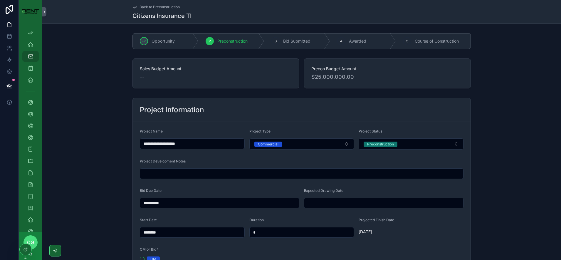
click at [204, 171] on input "scrollable content" at bounding box center [301, 173] width 323 height 8
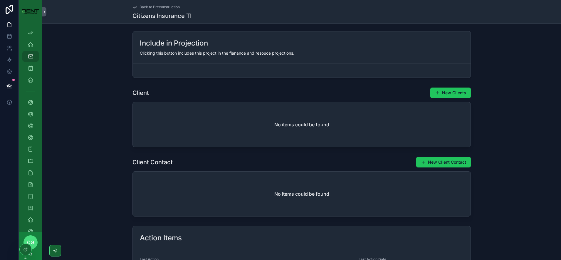
scroll to position [257, 0]
click at [438, 94] on button "New Clients" at bounding box center [450, 92] width 41 height 11
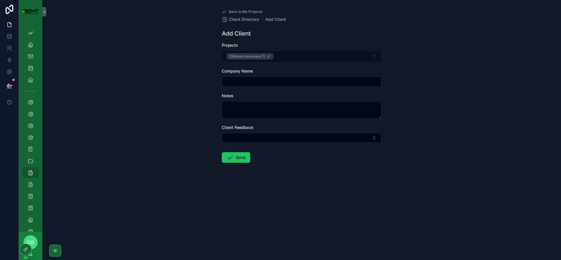
click at [257, 80] on input "scrollable content" at bounding box center [301, 82] width 159 height 8
type input "**********"
click at [238, 155] on button "Save" at bounding box center [236, 157] width 28 height 11
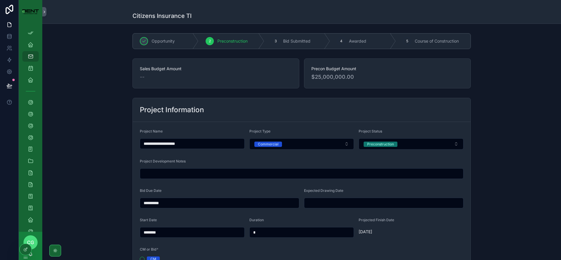
click at [223, 43] on span "Preconstruction" at bounding box center [232, 41] width 30 height 6
click at [29, 125] on icon "scrollable content" at bounding box center [31, 126] width 6 height 6
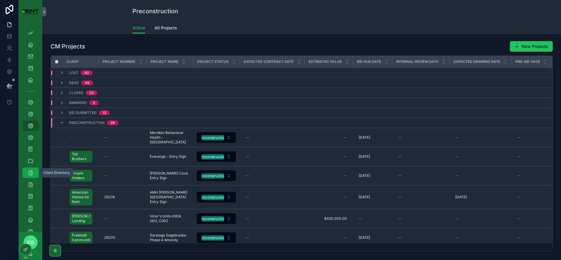
click at [32, 168] on div "Client Directory" at bounding box center [30, 172] width 9 height 9
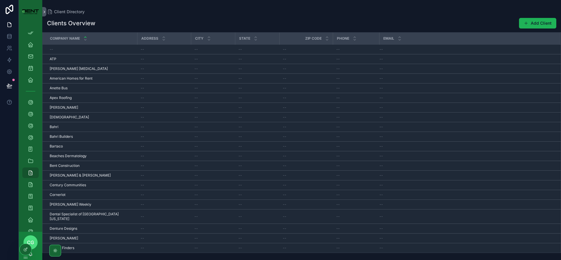
click at [467, 26] on button "Add Client" at bounding box center [537, 23] width 37 height 11
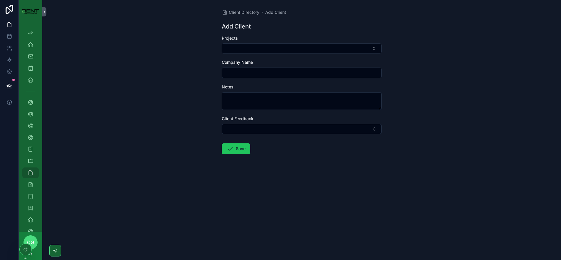
click at [265, 72] on input "scrollable content" at bounding box center [301, 73] width 159 height 8
type input "**********"
click at [352, 47] on button "Select Button" at bounding box center [302, 48] width 160 height 10
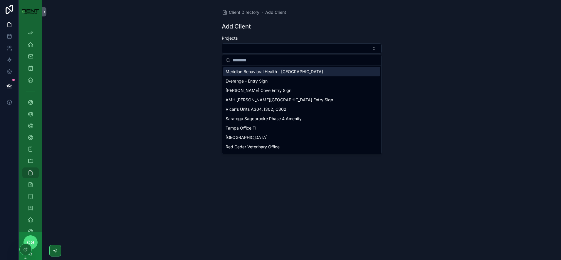
click at [295, 70] on span "Meridian Behavioral Health - [GEOGRAPHIC_DATA]" at bounding box center [274, 72] width 97 height 6
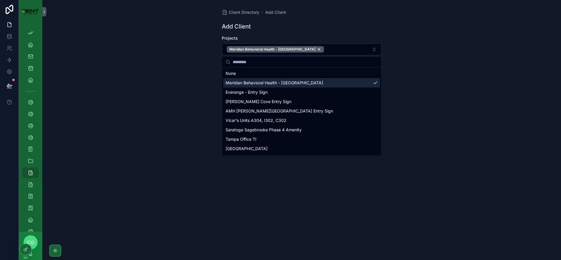
click at [433, 69] on div "**********" at bounding box center [301, 130] width 519 height 260
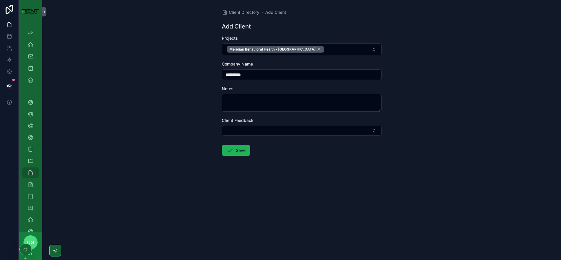
click at [238, 150] on button "Save" at bounding box center [236, 150] width 28 height 11
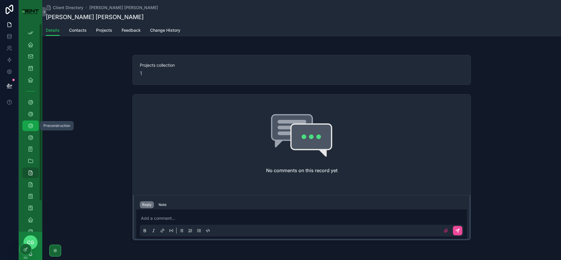
click at [30, 126] on icon "scrollable content" at bounding box center [31, 126] width 6 height 6
